Goal: Transaction & Acquisition: Purchase product/service

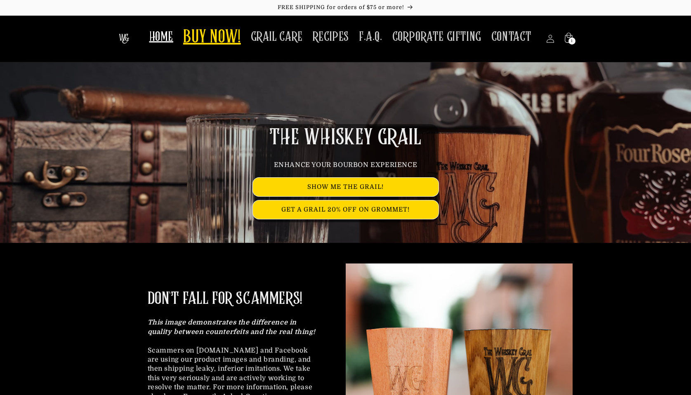
click at [219, 40] on span "BUY NOW!" at bounding box center [212, 37] width 58 height 23
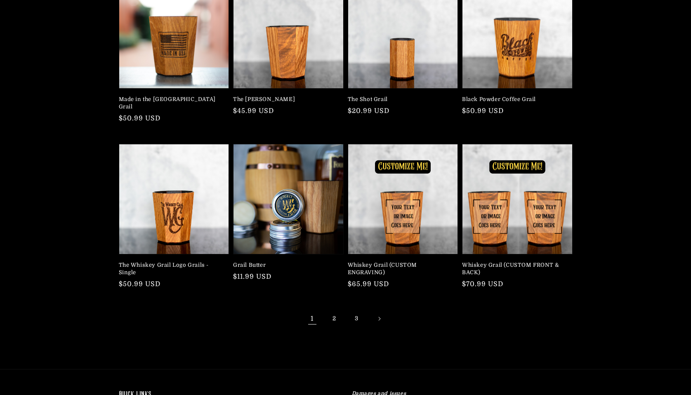
scroll to position [137, 0]
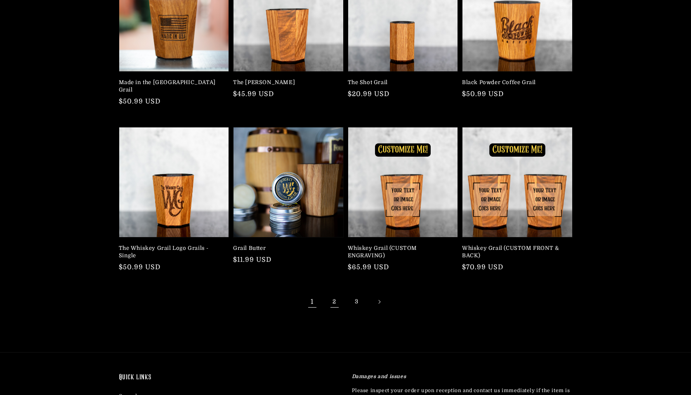
click at [330, 296] on link "2" at bounding box center [334, 302] width 18 height 18
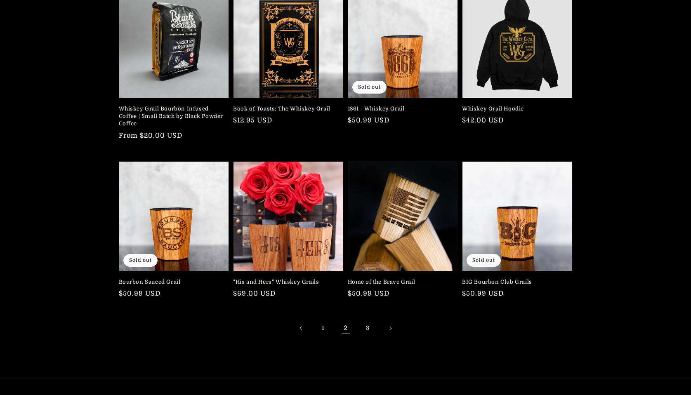
scroll to position [160, 0]
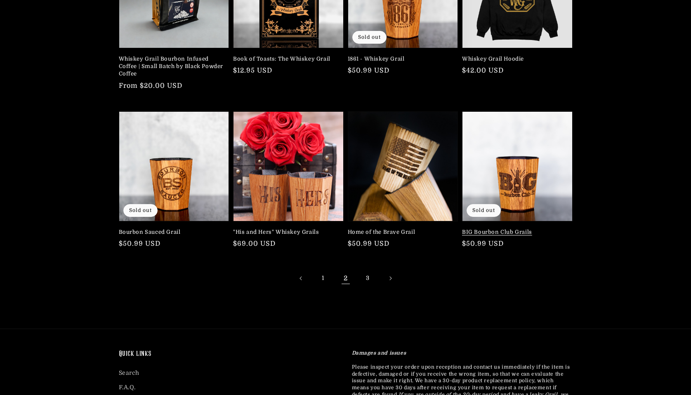
click at [523, 229] on link "BIG Bourbon Club Grails" at bounding box center [515, 232] width 106 height 7
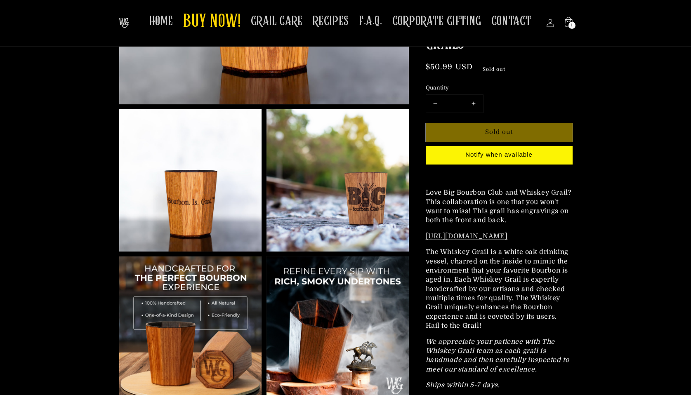
scroll to position [159, 0]
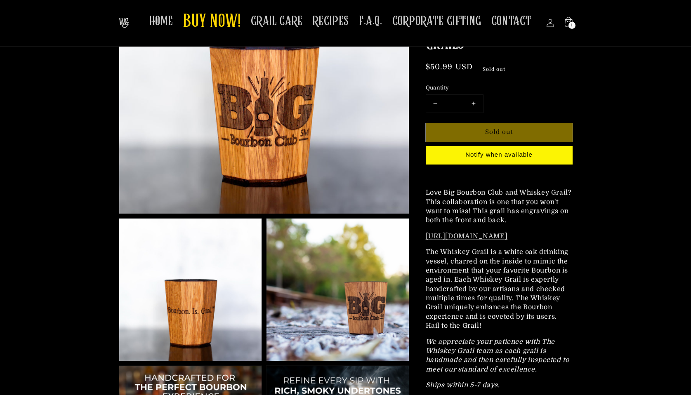
click at [335, 290] on img at bounding box center [337, 290] width 142 height 142
click at [325, 304] on img at bounding box center [337, 290] width 142 height 142
click at [348, 307] on img at bounding box center [337, 290] width 142 height 142
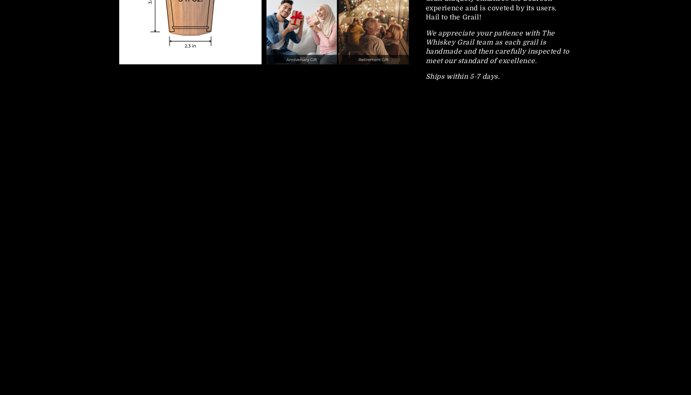
scroll to position [1488, 0]
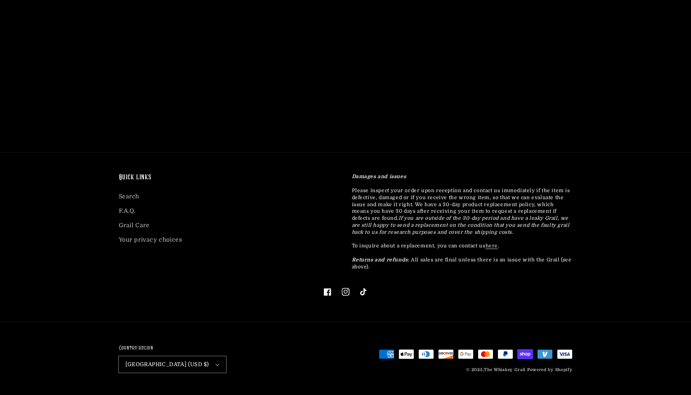
click at [346, 291] on icon at bounding box center [345, 291] width 5 height 5
